Goal: Task Accomplishment & Management: Manage account settings

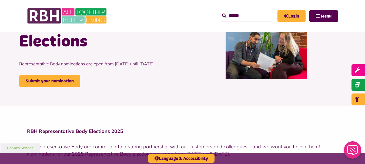
scroll to position [47, 0]
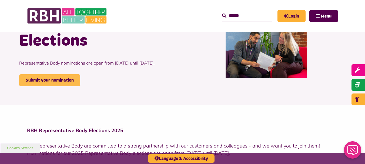
click at [59, 86] on link "Submit your nomination" at bounding box center [49, 80] width 61 height 12
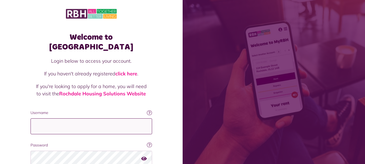
type input "**********"
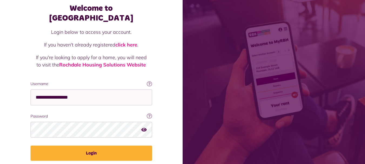
scroll to position [35, 0]
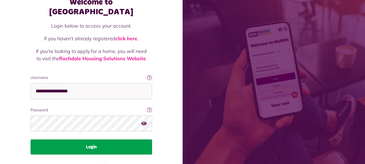
click at [132, 139] on button "Login" at bounding box center [90, 146] width 121 height 15
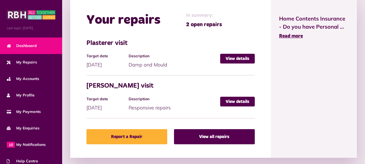
scroll to position [251, 0]
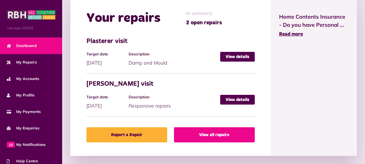
click at [217, 135] on link "View all repairs" at bounding box center [214, 134] width 81 height 15
